Goal: Information Seeking & Learning: Learn about a topic

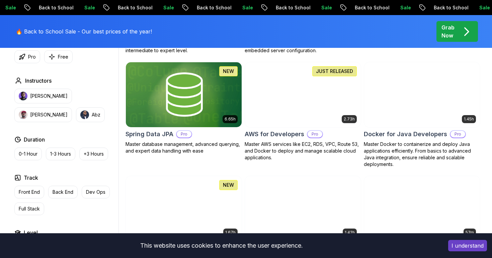
scroll to position [294, 0]
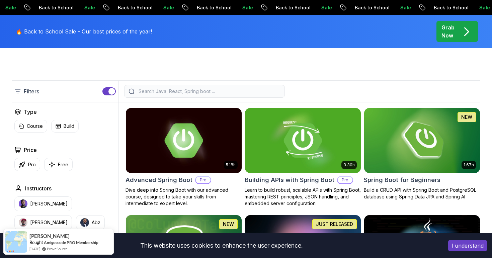
scroll to position [143, 0]
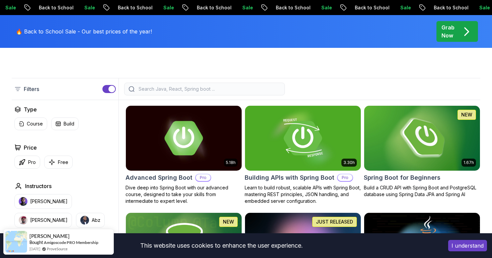
click at [398, 169] on img at bounding box center [421, 138] width 121 height 68
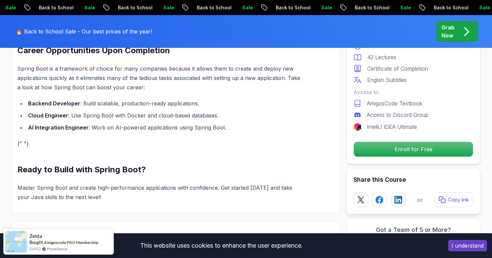
scroll to position [667, 0]
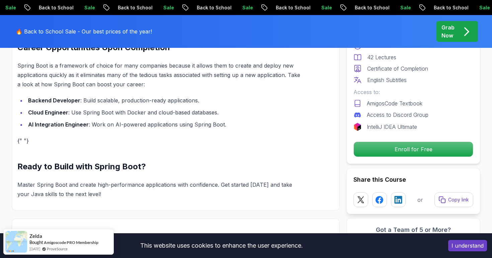
click at [457, 248] on button "I understand" at bounding box center [467, 245] width 39 height 11
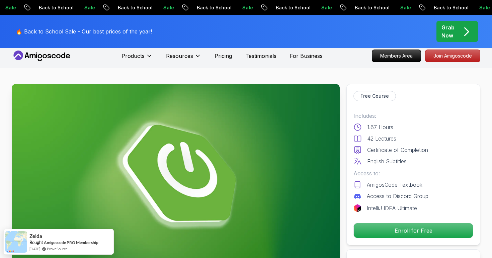
scroll to position [5, 0]
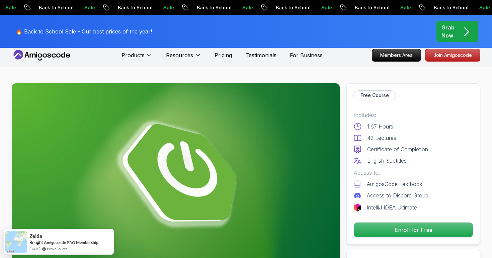
click at [210, 28] on div "🔥 Back to School Sale - Our best prices of the year! Grab Now" at bounding box center [246, 31] width 468 height 33
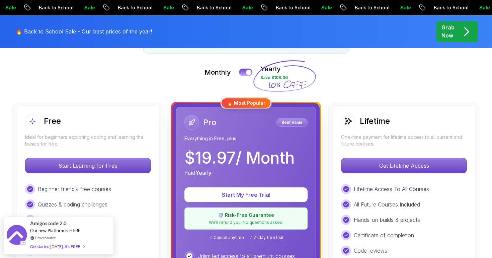
scroll to position [135, 0]
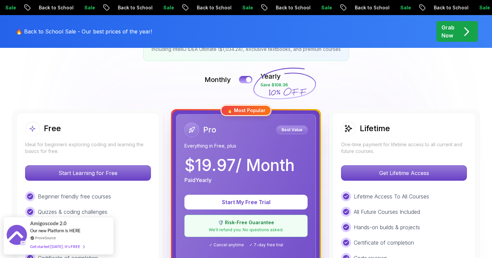
click at [351, 134] on div at bounding box center [348, 128] width 15 height 15
click at [370, 154] on p "One-time payment for lifetime access to all current and future courses." at bounding box center [404, 147] width 126 height 13
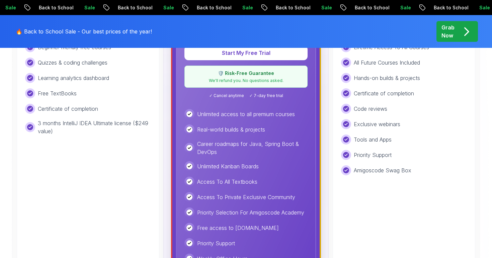
scroll to position [286, 0]
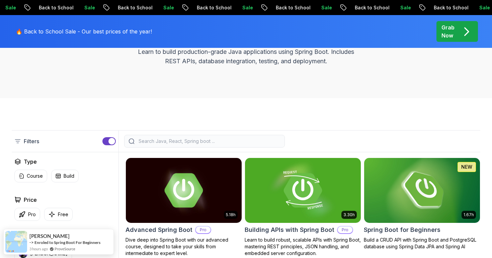
scroll to position [111, 0]
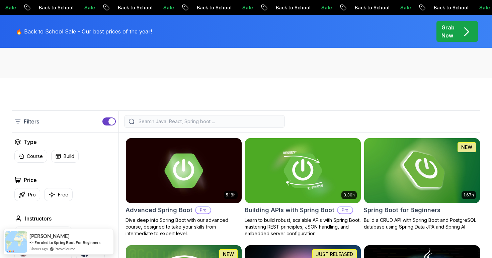
click at [424, 171] on img at bounding box center [421, 170] width 121 height 68
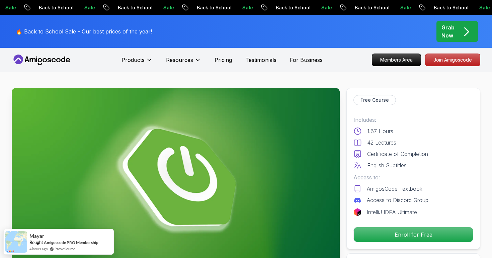
scroll to position [21, 0]
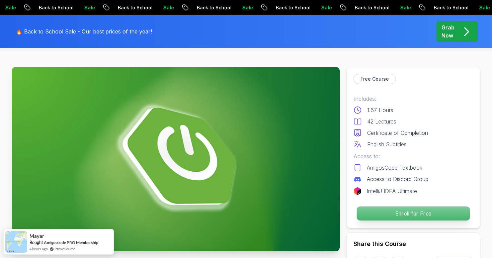
click at [409, 214] on p "Enroll for Free" at bounding box center [412, 213] width 113 height 14
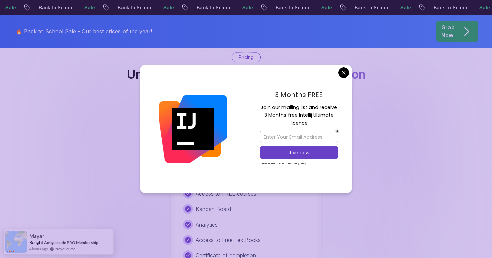
scroll to position [1361, 0]
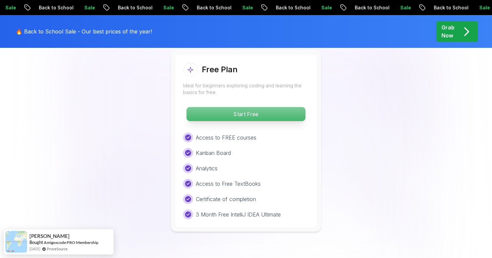
scroll to position [1418, 0]
click at [282, 107] on p "Start Free" at bounding box center [245, 113] width 119 height 14
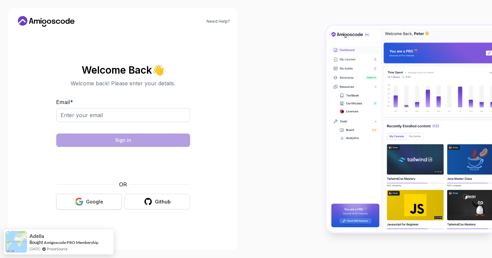
click at [105, 199] on button "Google" at bounding box center [89, 202] width 66 height 16
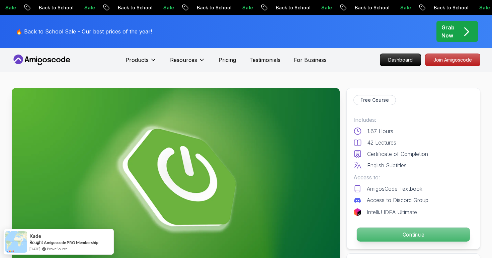
click at [377, 229] on p "Continue" at bounding box center [412, 234] width 113 height 14
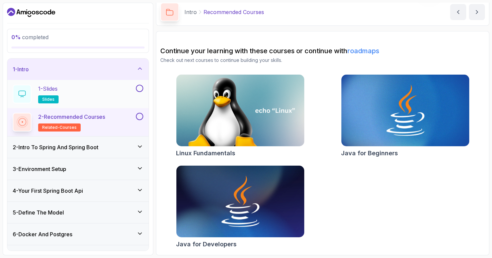
click at [120, 92] on div "1 - Slides slides" at bounding box center [74, 94] width 122 height 19
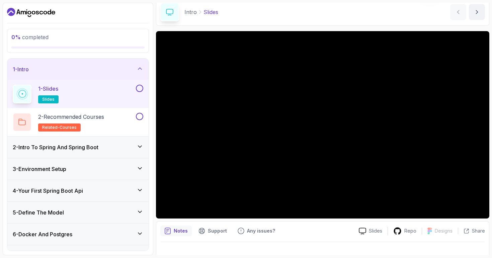
click at [134, 146] on div "2 - Intro To Spring And Spring Boot" at bounding box center [78, 147] width 130 height 8
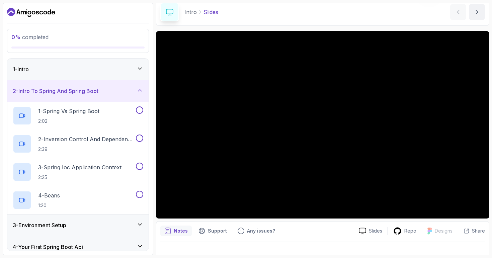
click at [133, 67] on div "1 - Intro" at bounding box center [78, 69] width 130 height 8
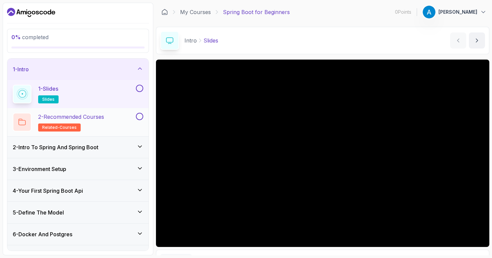
click at [92, 119] on p "2 - Recommended Courses" at bounding box center [71, 117] width 66 height 8
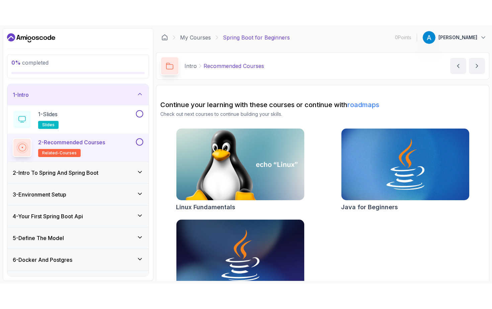
scroll to position [28, 0]
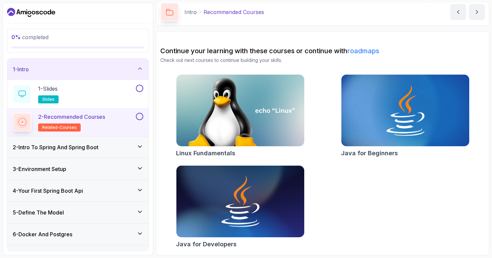
click at [88, 151] on div "2 - Intro To Spring And Spring Boot" at bounding box center [77, 146] width 141 height 21
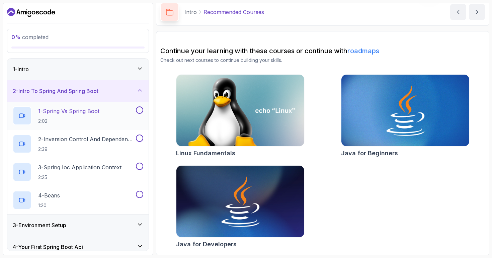
click at [98, 107] on p "1 - Spring Vs Spring Boot" at bounding box center [68, 111] width 61 height 8
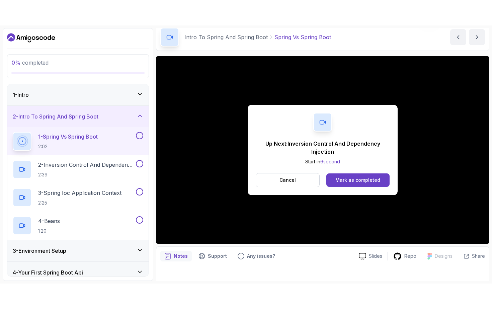
scroll to position [32, 0]
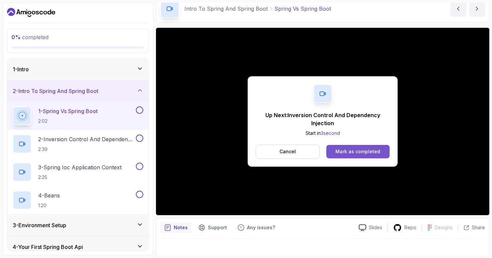
click at [345, 150] on div "Mark as completed" at bounding box center [357, 151] width 45 height 7
